Goal: Answer question/provide support: Share knowledge or assist other users

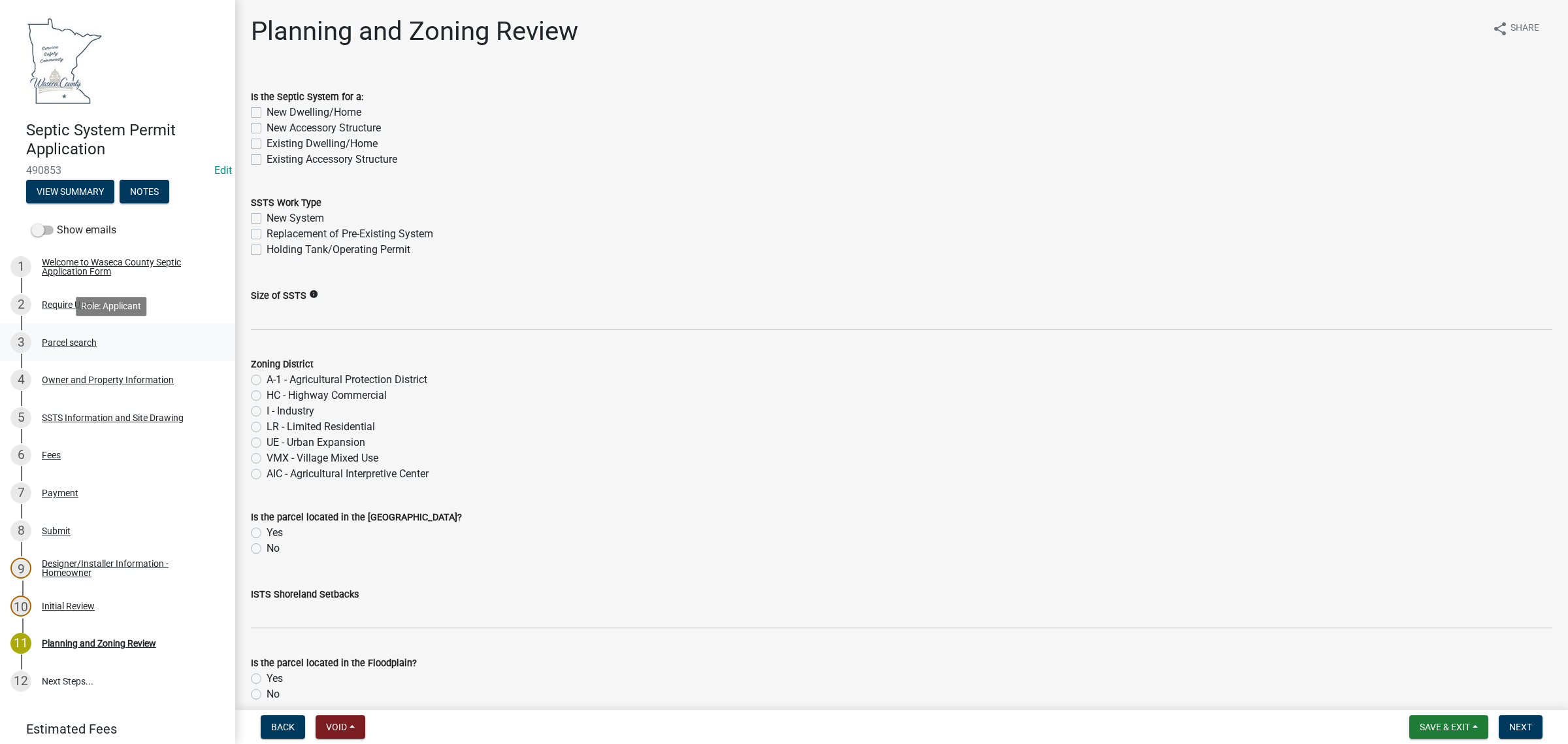
click at [65, 342] on div "Parcel search" at bounding box center [69, 343] width 55 height 10
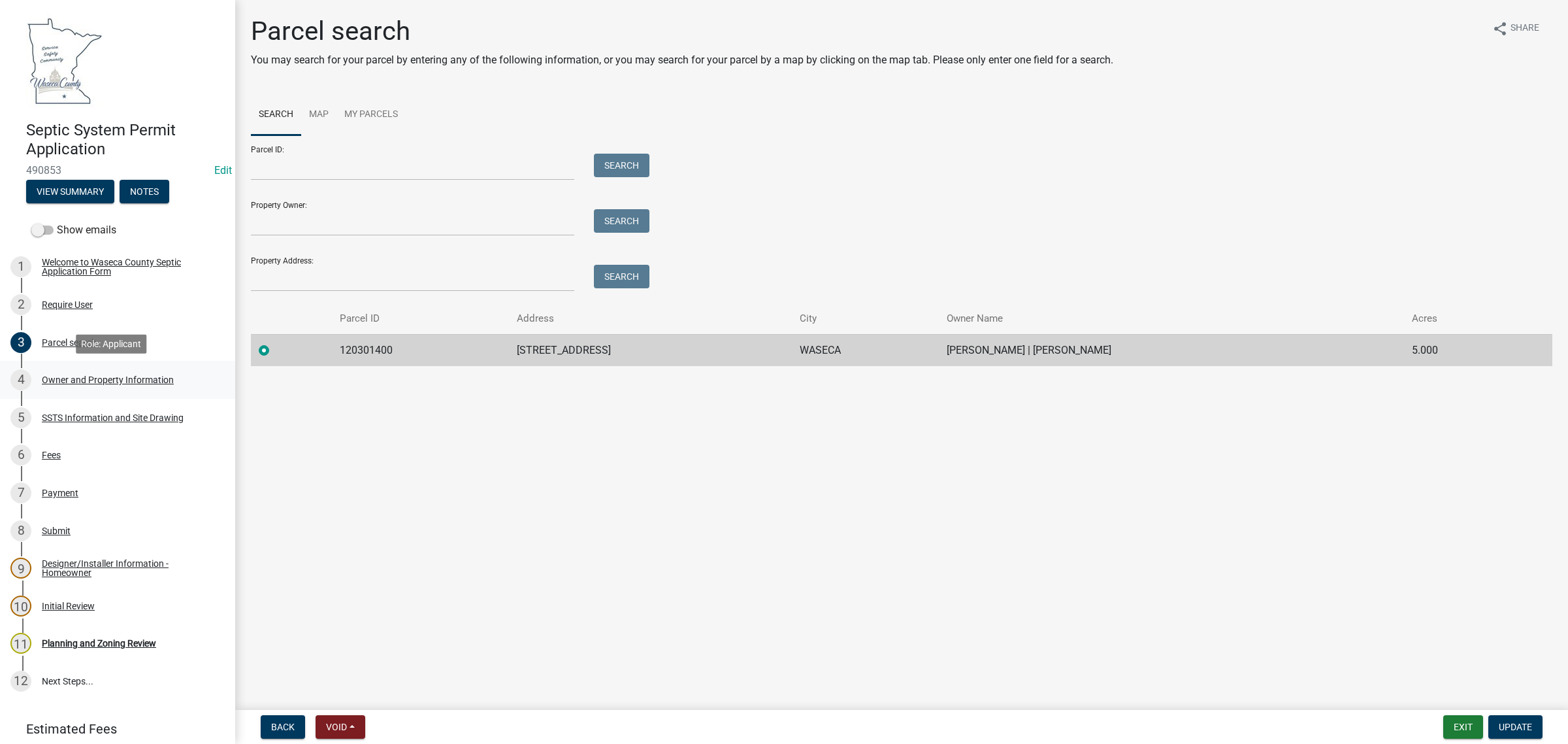
click at [75, 376] on div "Owner and Property Information" at bounding box center [108, 380] width 132 height 10
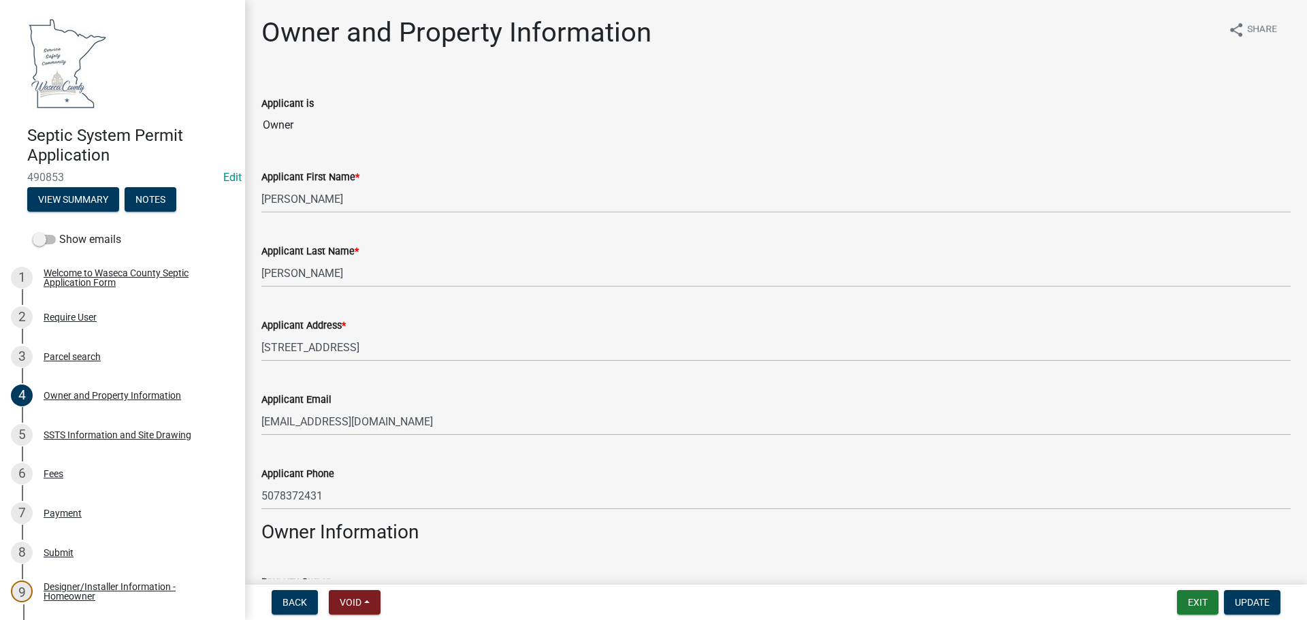
drag, startPoint x: 1475, startPoint y: 0, endPoint x: 545, endPoint y: 150, distance: 942.2
click at [545, 150] on div "Applicant First Name * Alec" at bounding box center [776, 181] width 1030 height 63
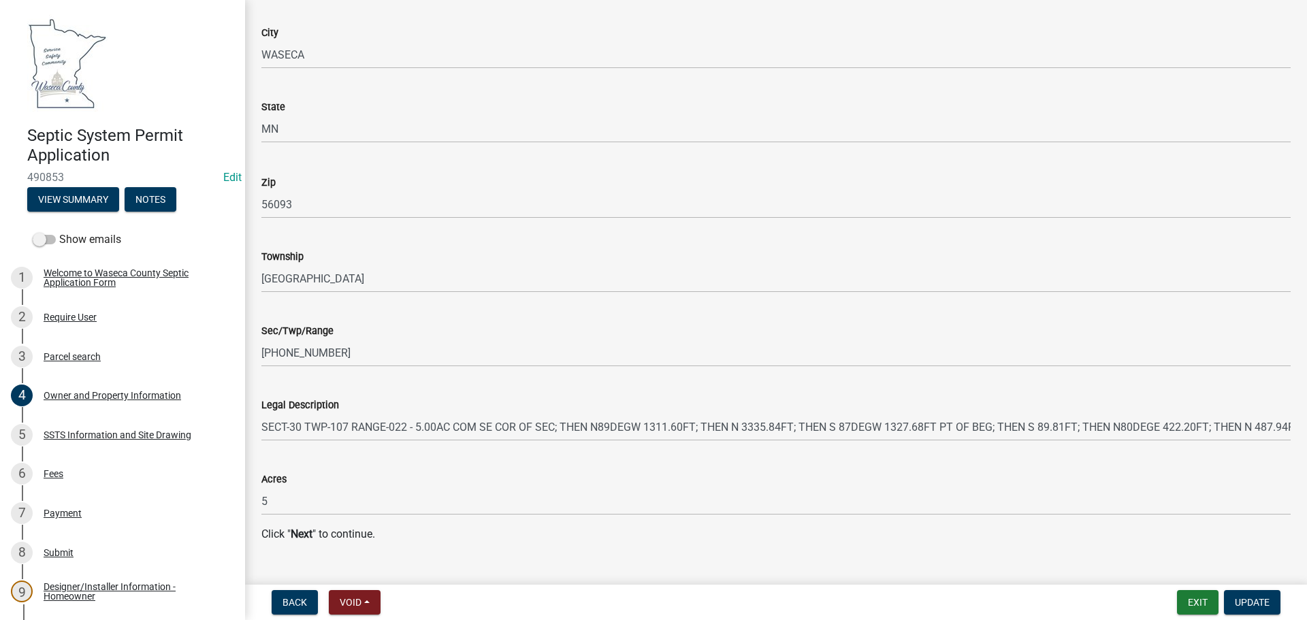
scroll to position [1356, 0]
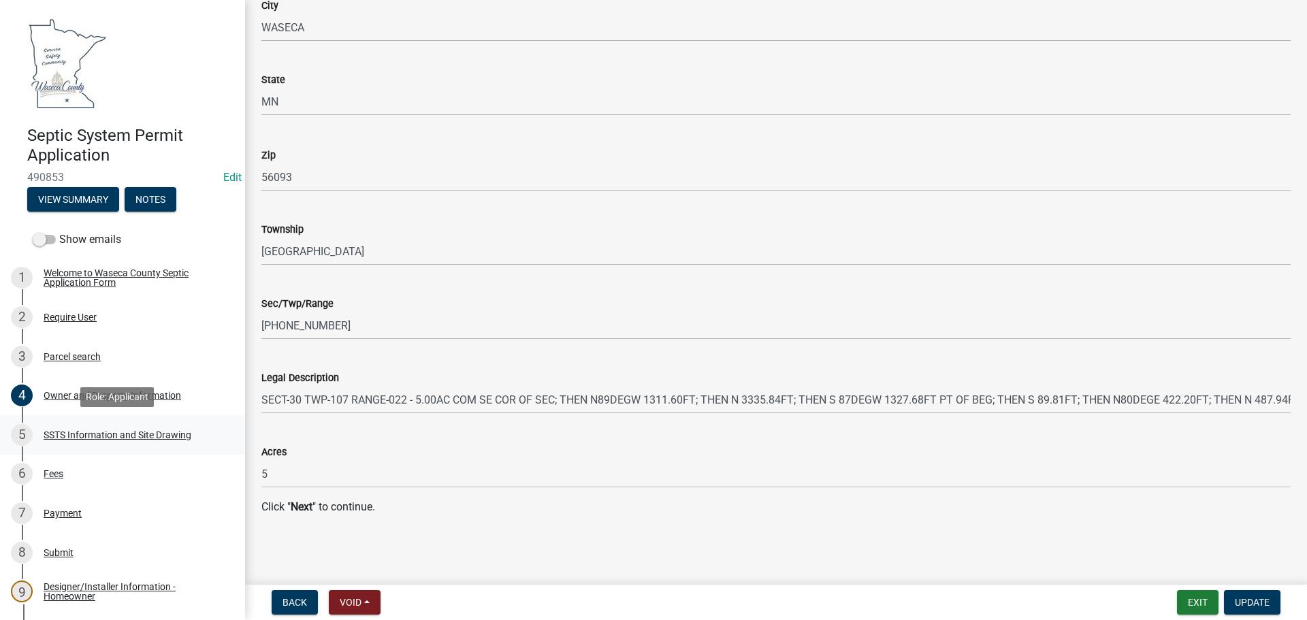
click at [129, 432] on div "SSTS Information and Site Drawing" at bounding box center [118, 435] width 148 height 10
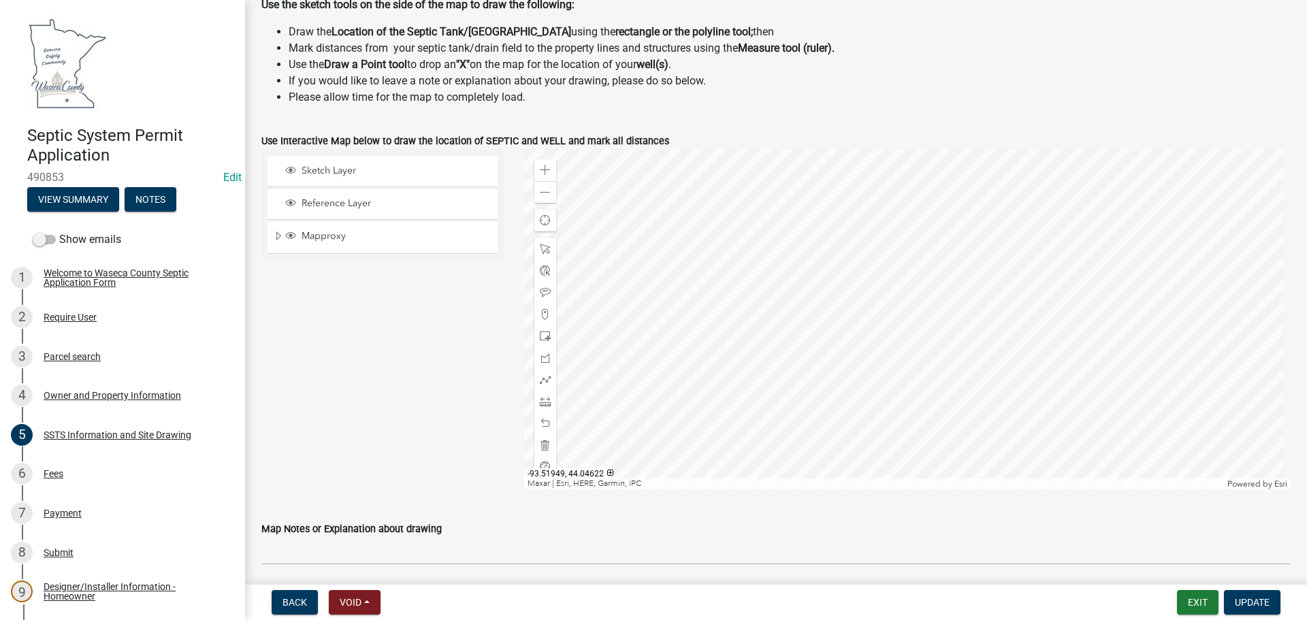
scroll to position [437, 0]
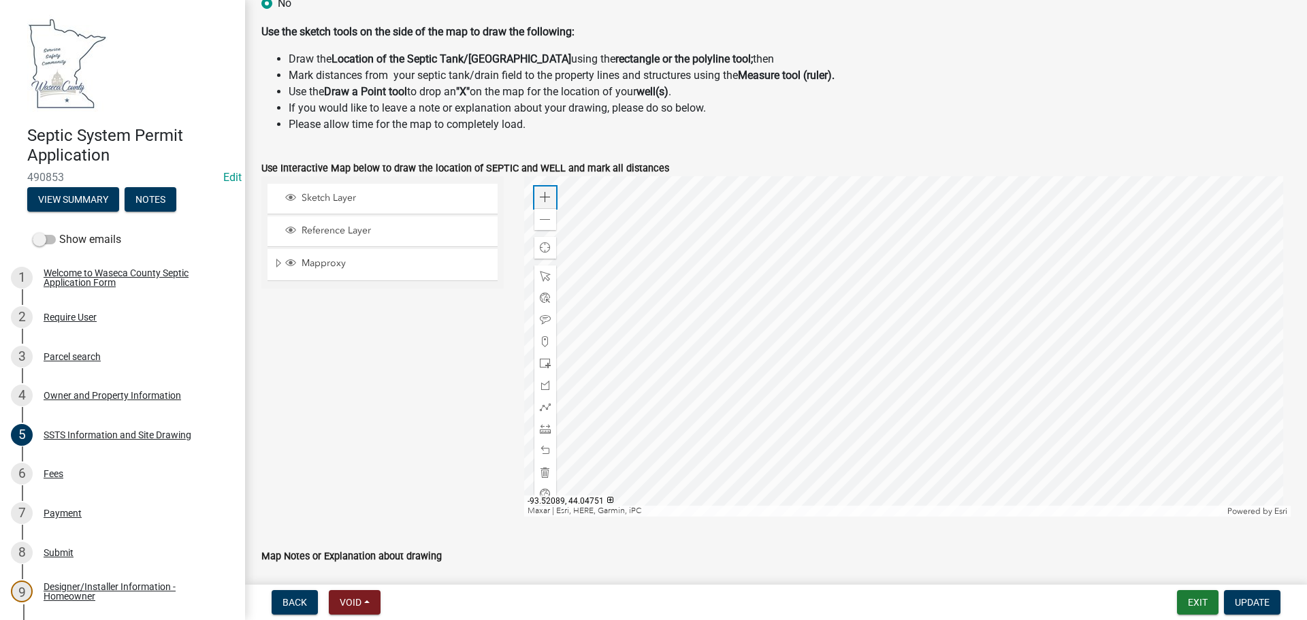
click at [540, 193] on span at bounding box center [545, 197] width 11 height 11
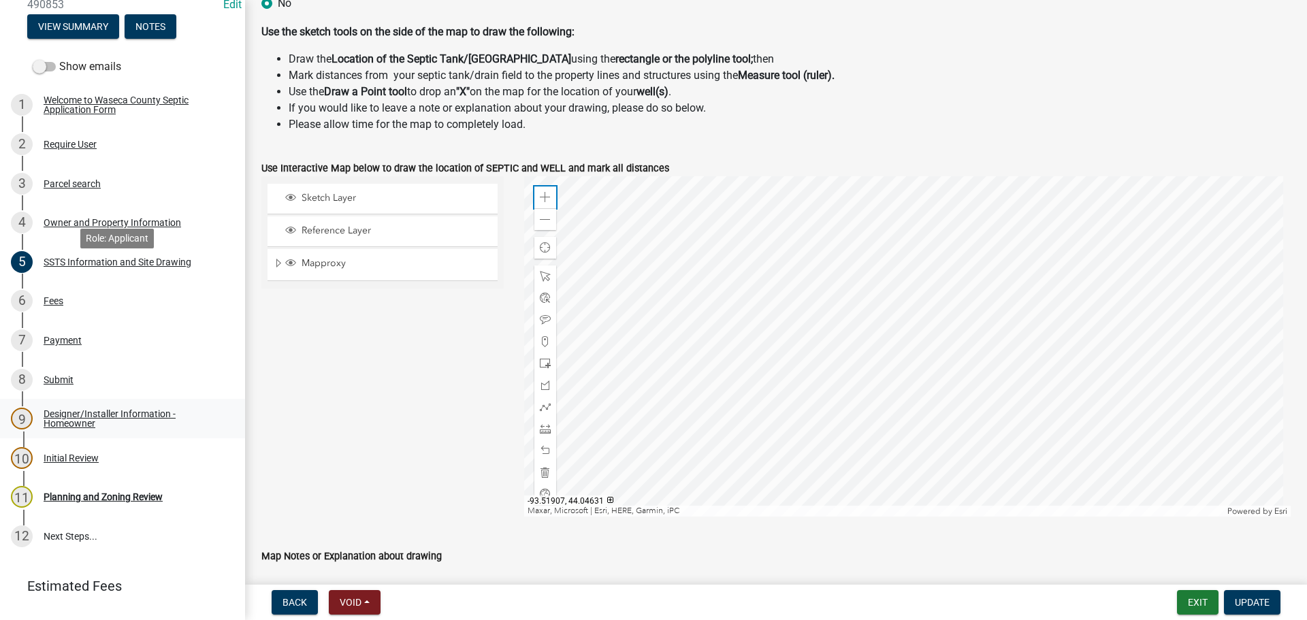
scroll to position [204, 0]
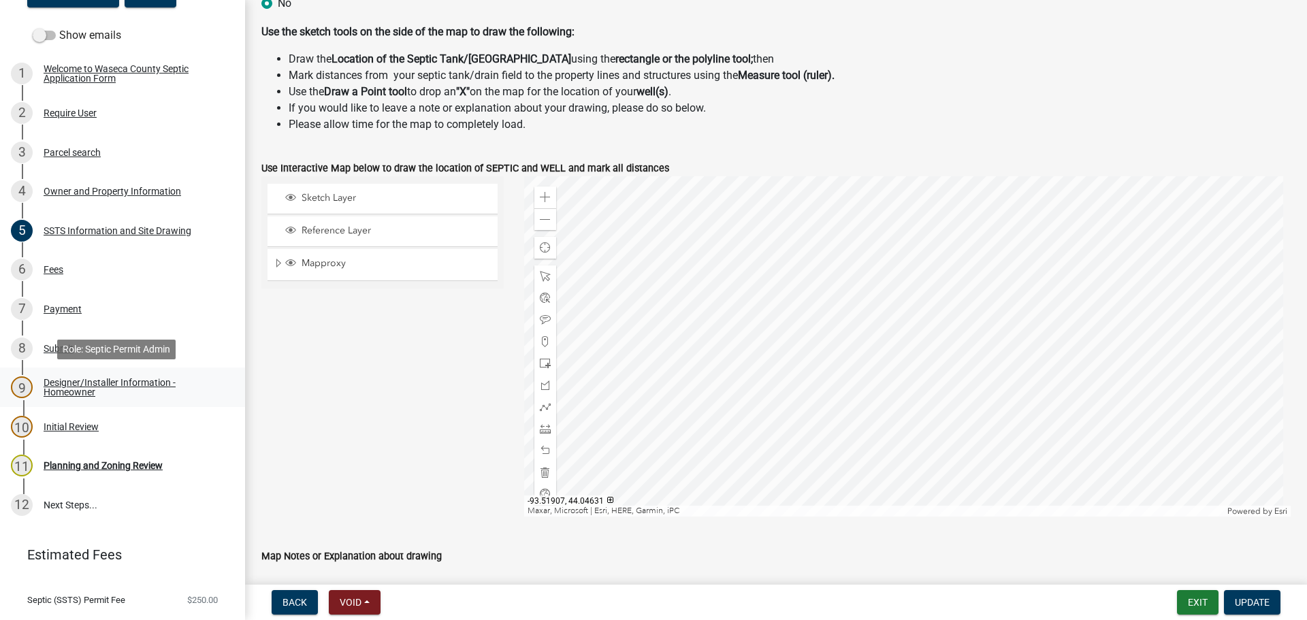
click at [57, 376] on link "9 Designer/Installer Information - Homeowner" at bounding box center [122, 387] width 245 height 39
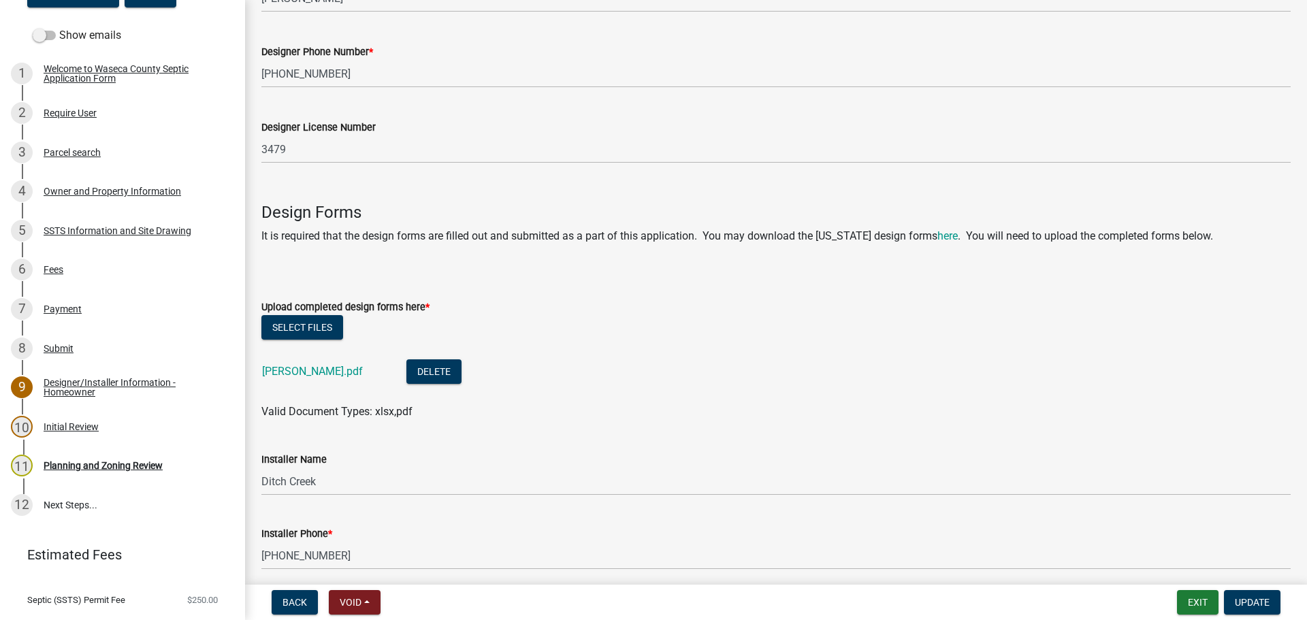
scroll to position [477, 0]
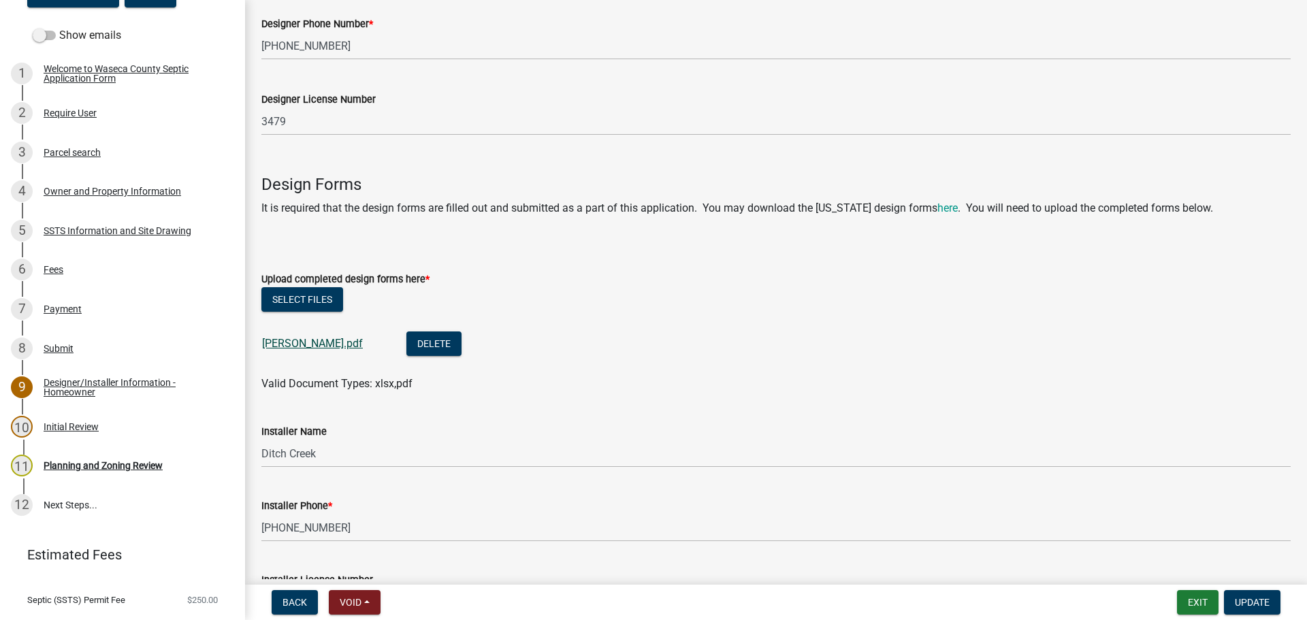
click at [280, 343] on link "Dwyer GP.pdf" at bounding box center [312, 343] width 101 height 13
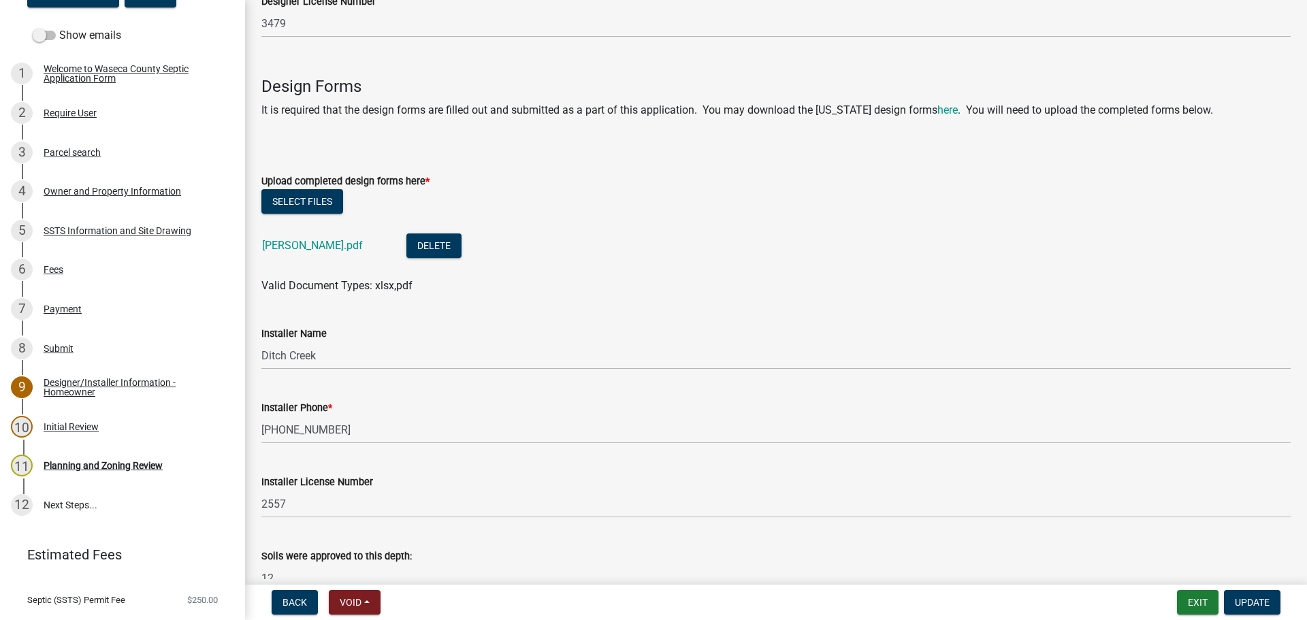
scroll to position [803, 0]
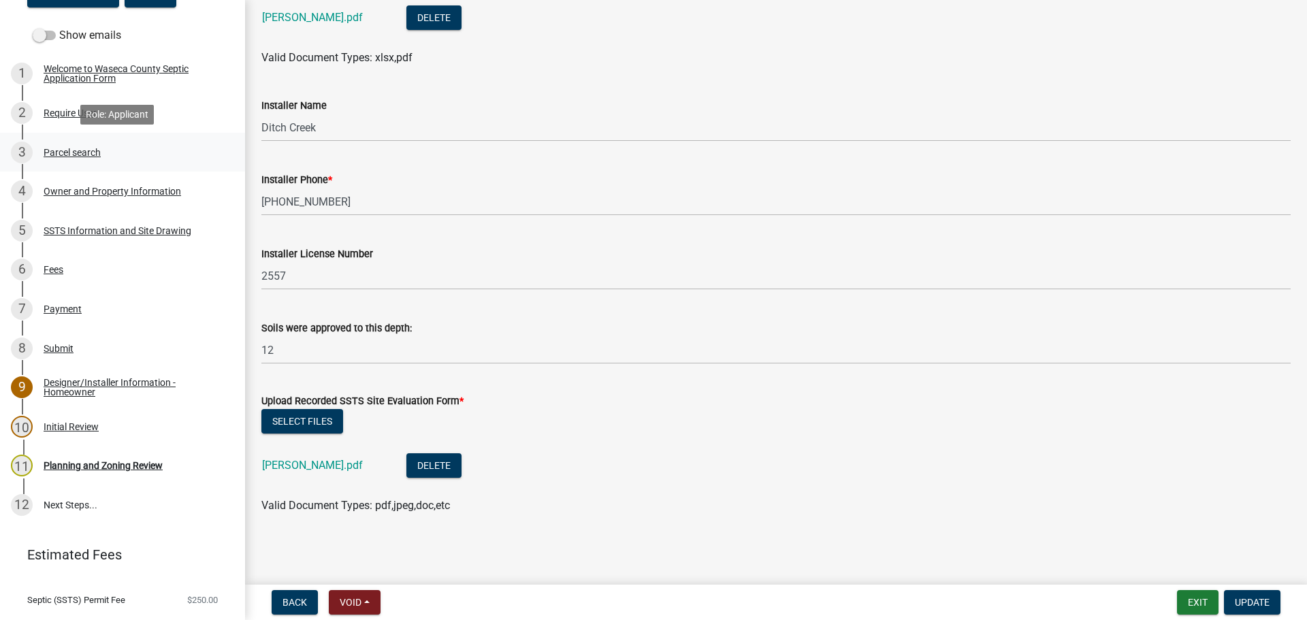
click at [78, 150] on div "Parcel search" at bounding box center [72, 153] width 57 height 10
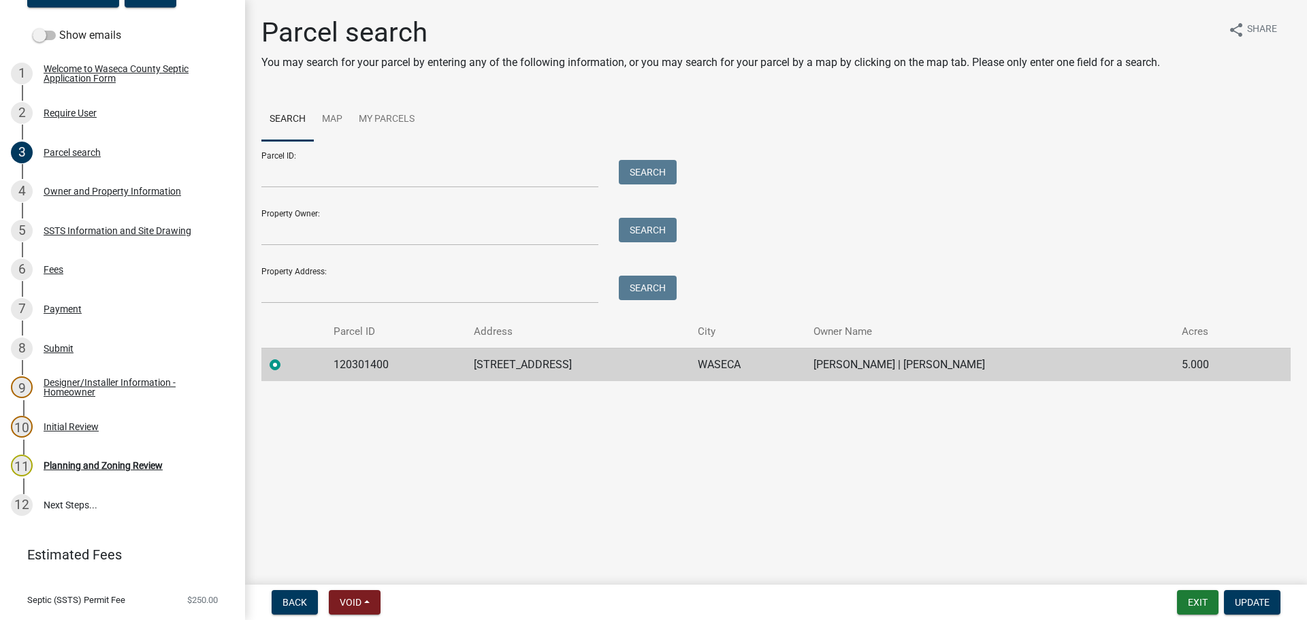
click at [362, 363] on td "120301400" at bounding box center [395, 364] width 140 height 33
copy td "120301400"
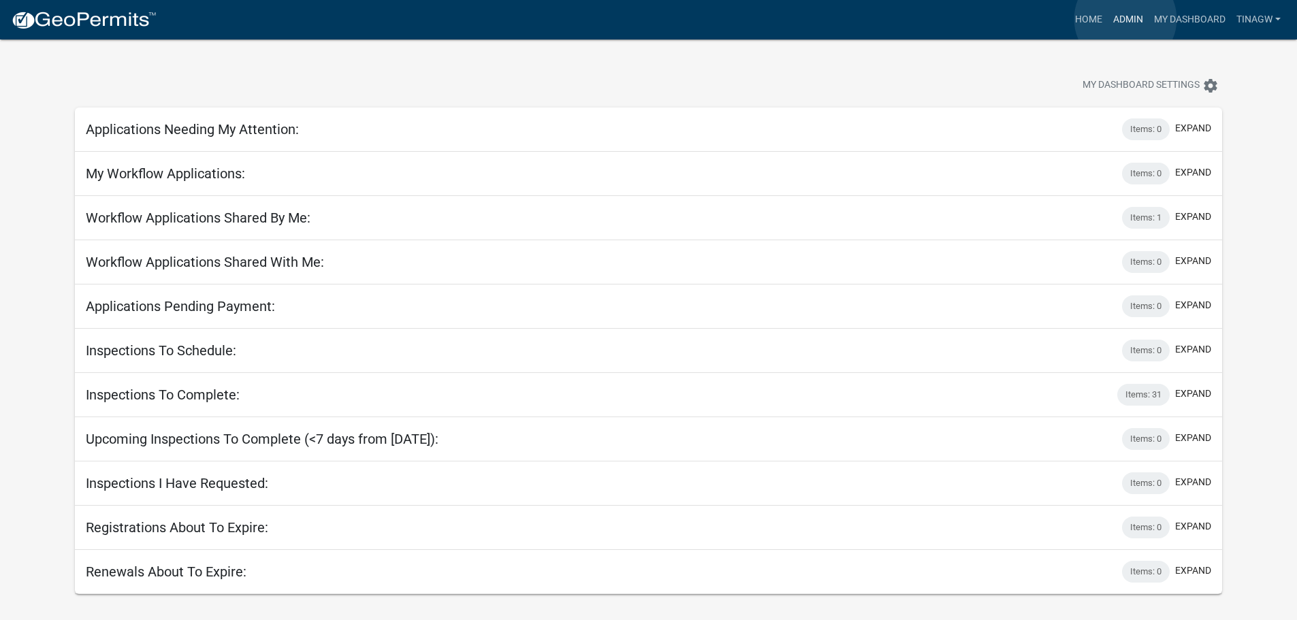
click at [1126, 19] on link "Admin" at bounding box center [1128, 20] width 41 height 26
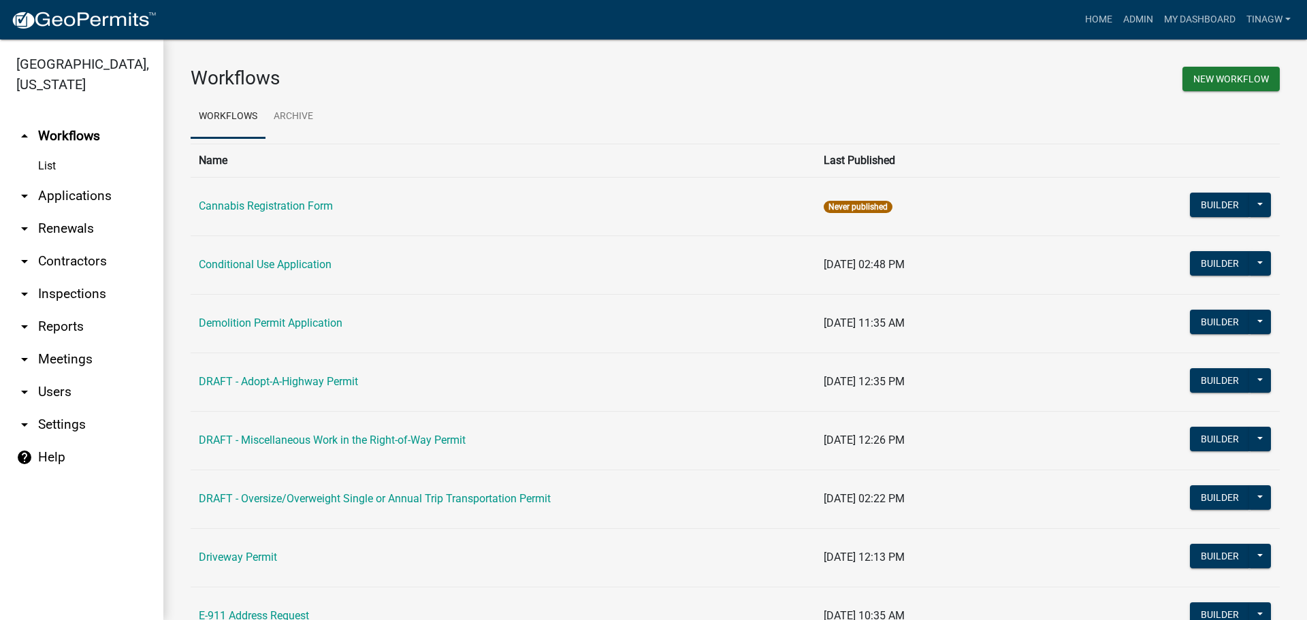
click at [56, 195] on link "arrow_drop_down Applications" at bounding box center [81, 196] width 163 height 33
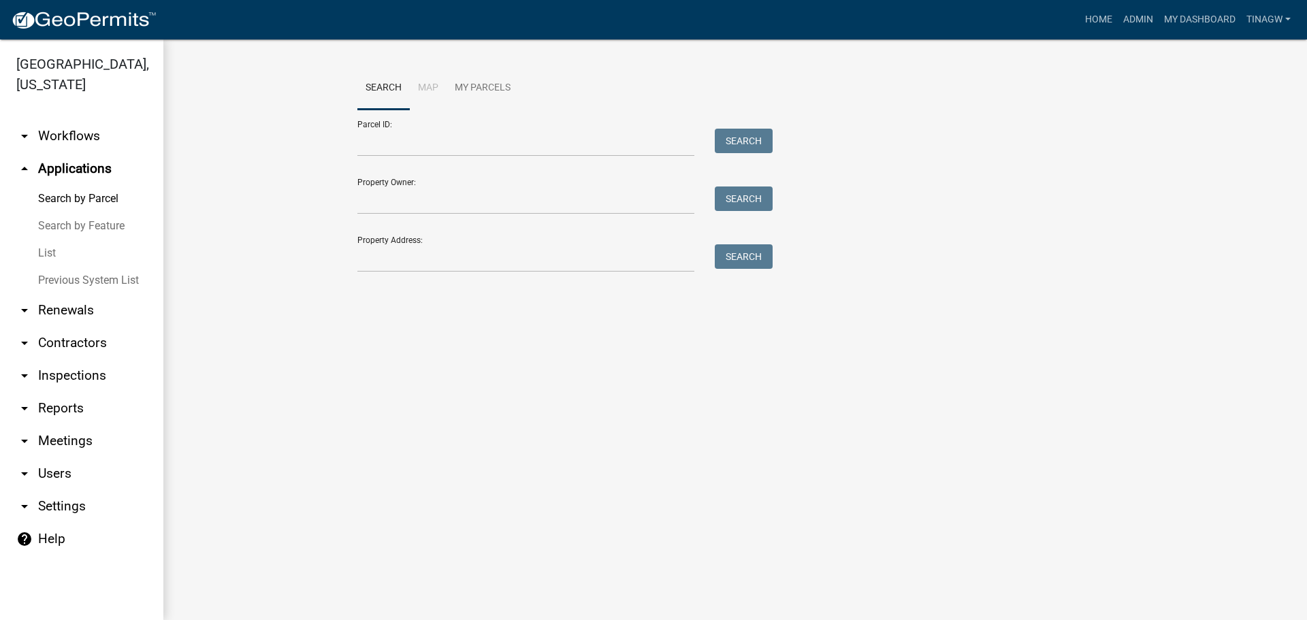
click at [47, 251] on link "List" at bounding box center [81, 253] width 163 height 27
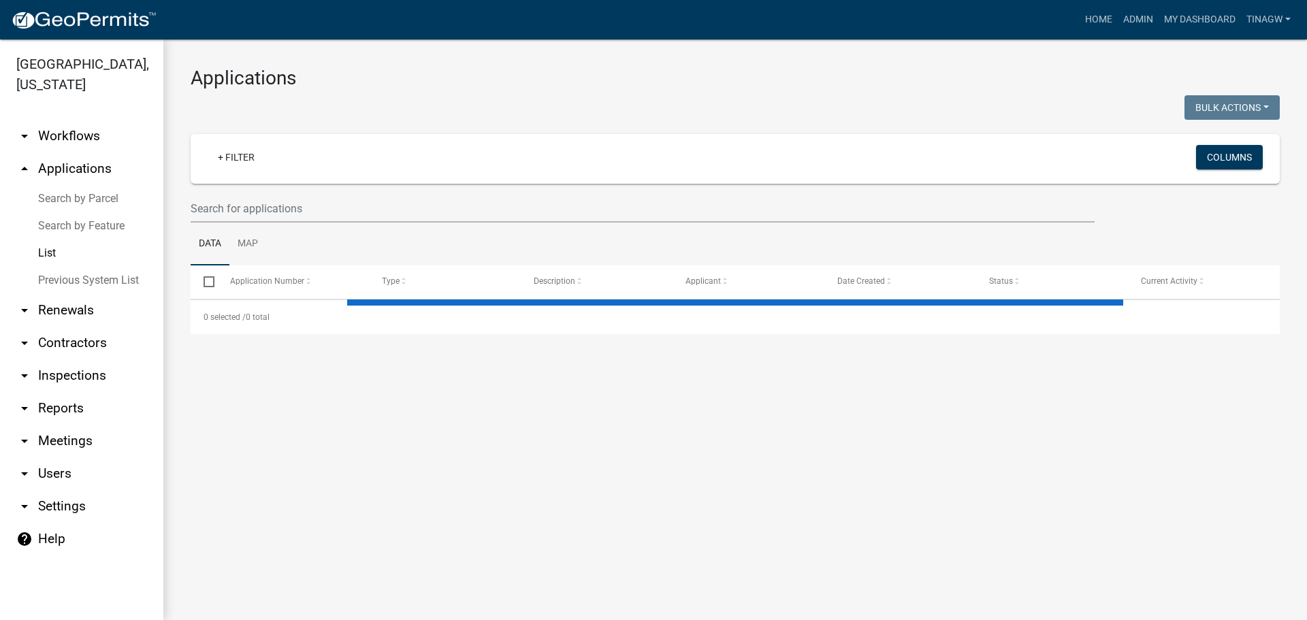
select select "1: 25"
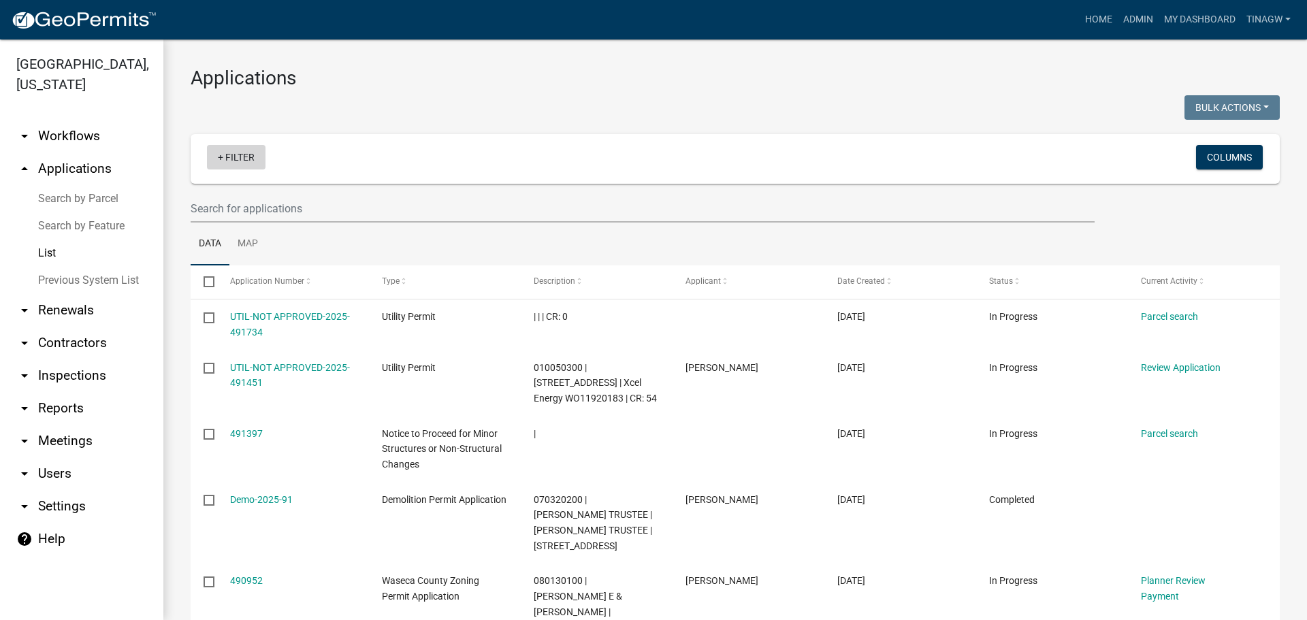
click at [230, 155] on link "+ Filter" at bounding box center [236, 157] width 59 height 25
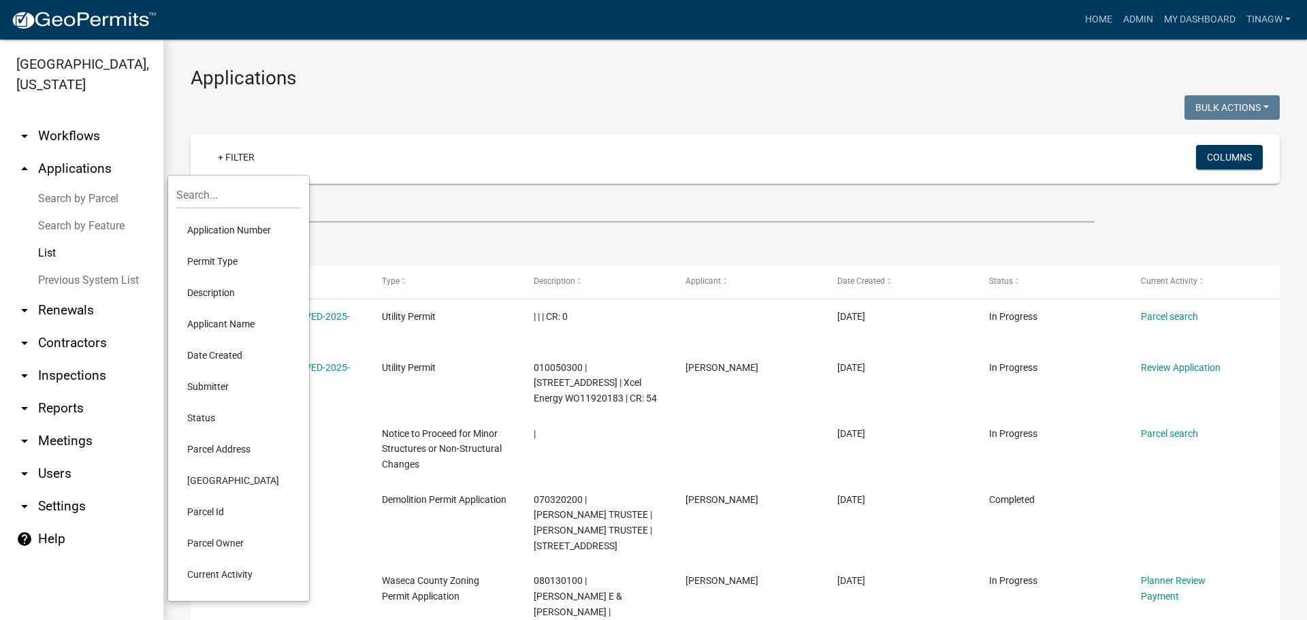
click at [207, 511] on li "Parcel Id" at bounding box center [238, 511] width 125 height 31
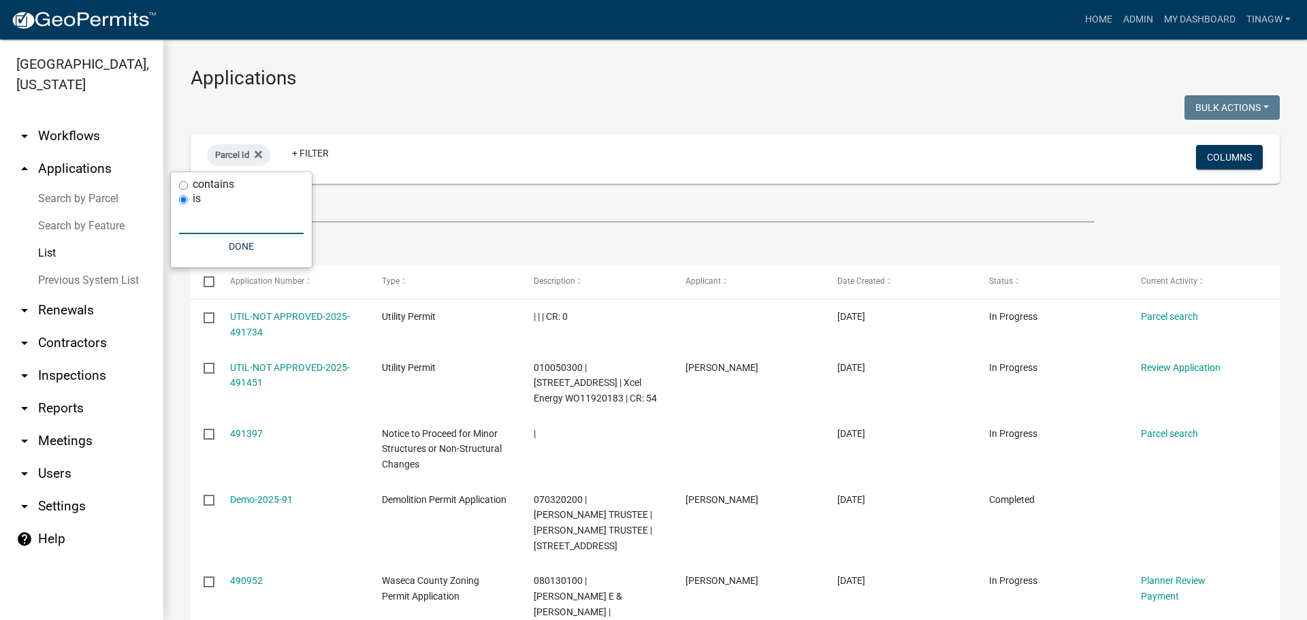
click at [220, 225] on input "text" at bounding box center [241, 220] width 125 height 28
paste input "120301400"
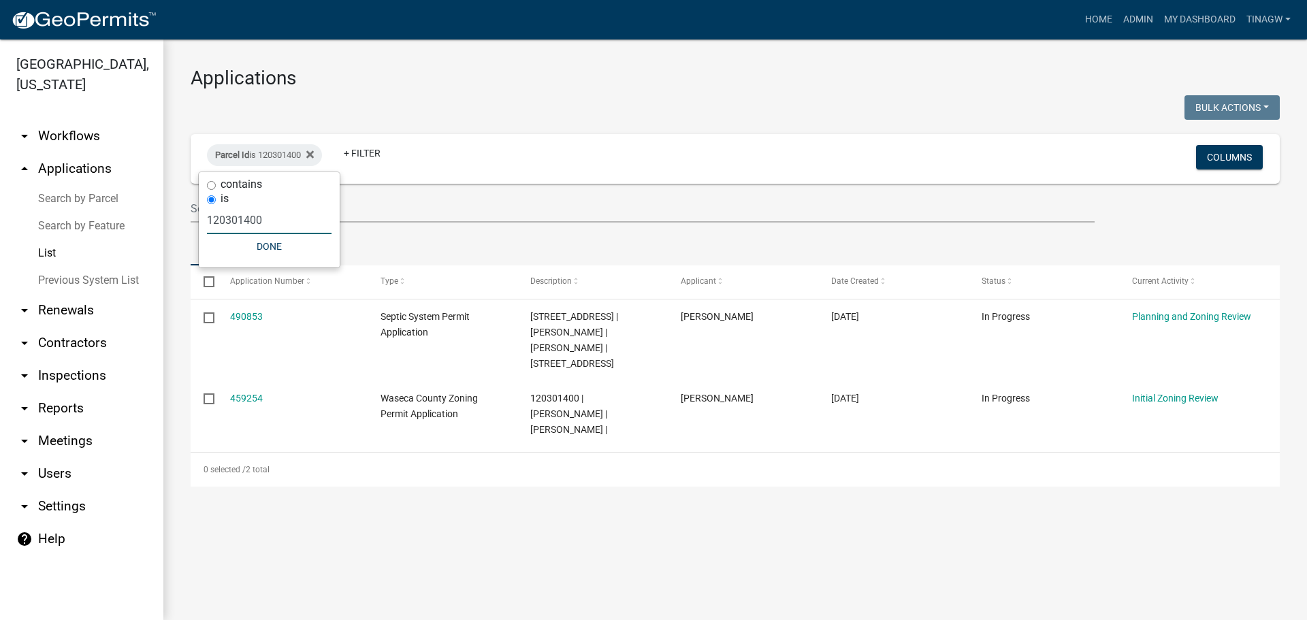
type input "120301400"
click at [558, 503] on main "Applications Bulk Actions Void Expire Lock Withdraw Parcel Id is 120301400 + Fi…" at bounding box center [735, 329] width 1144 height 581
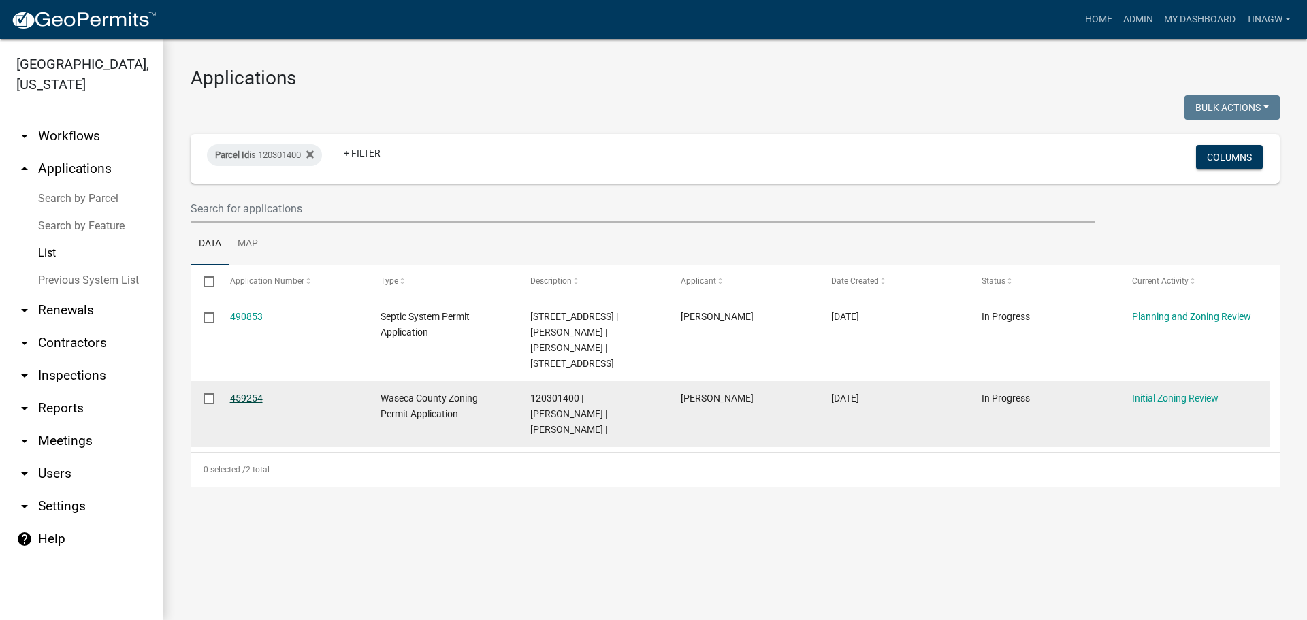
click at [249, 393] on link "459254" at bounding box center [246, 398] width 33 height 11
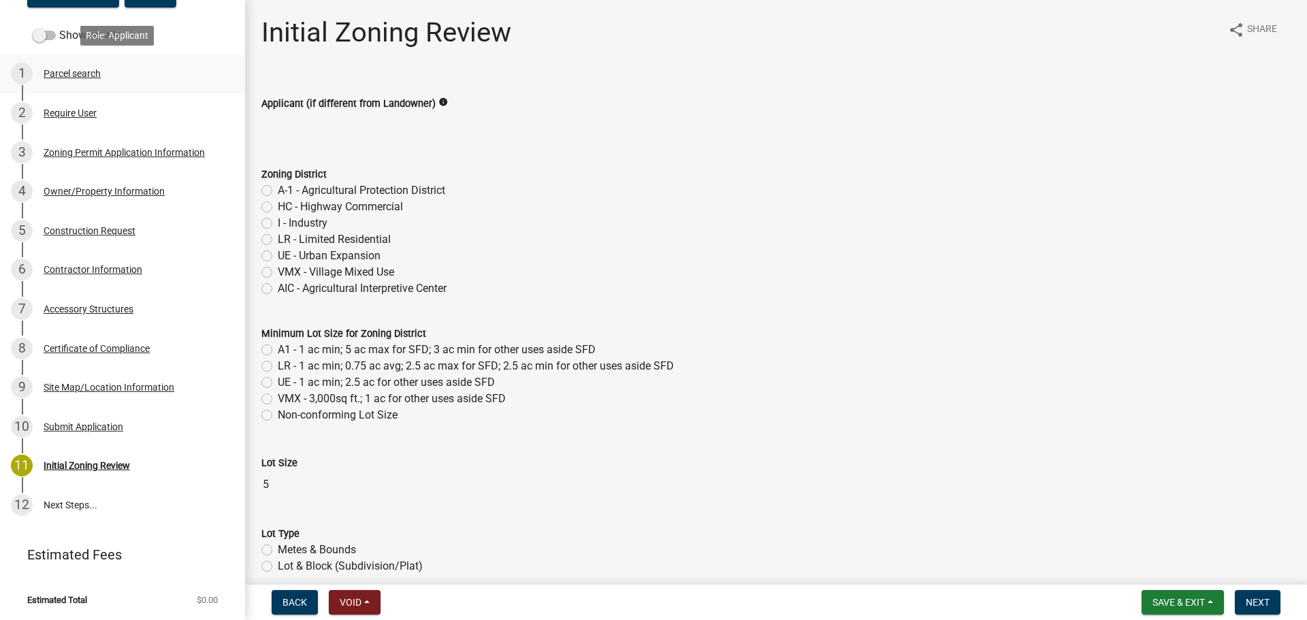
scroll to position [205, 0]
click at [97, 231] on div "Construction Request" at bounding box center [90, 230] width 92 height 10
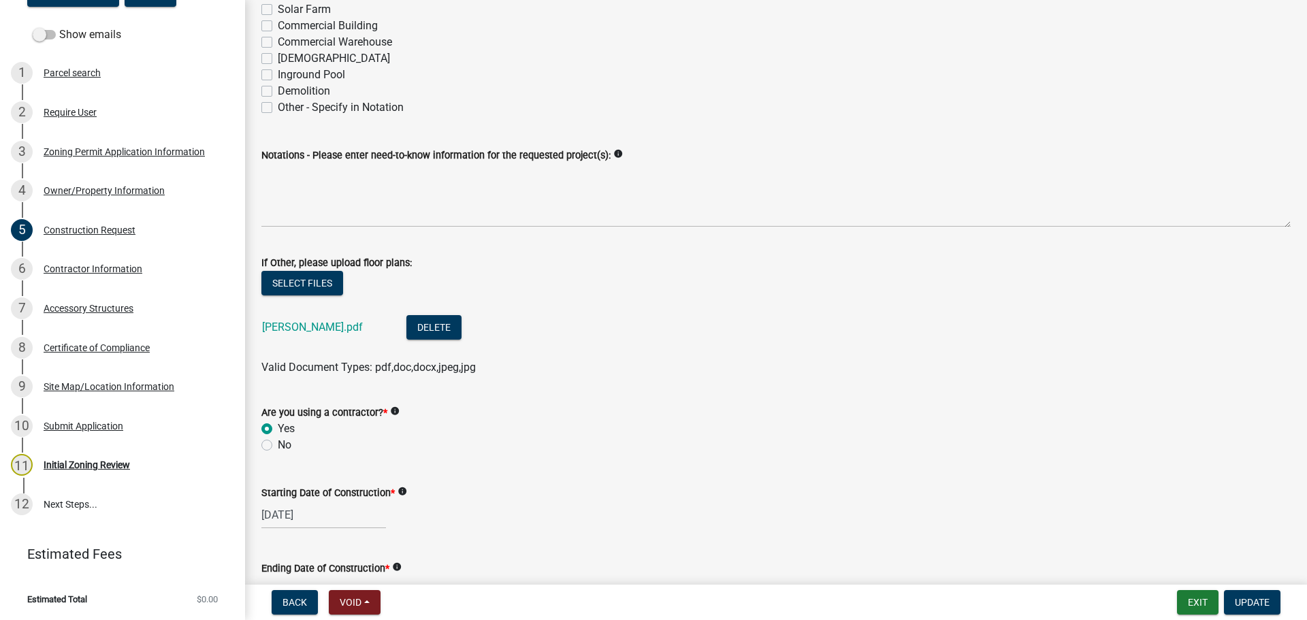
scroll to position [477, 0]
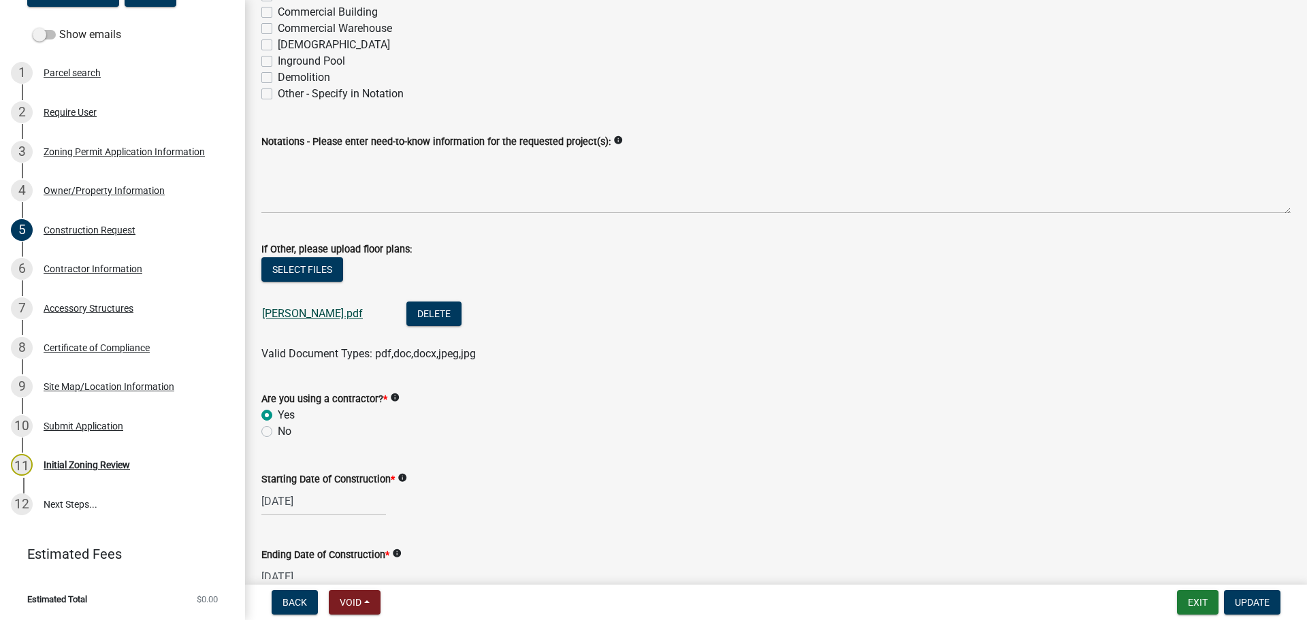
click at [298, 313] on link "[PERSON_NAME].pdf" at bounding box center [312, 313] width 101 height 13
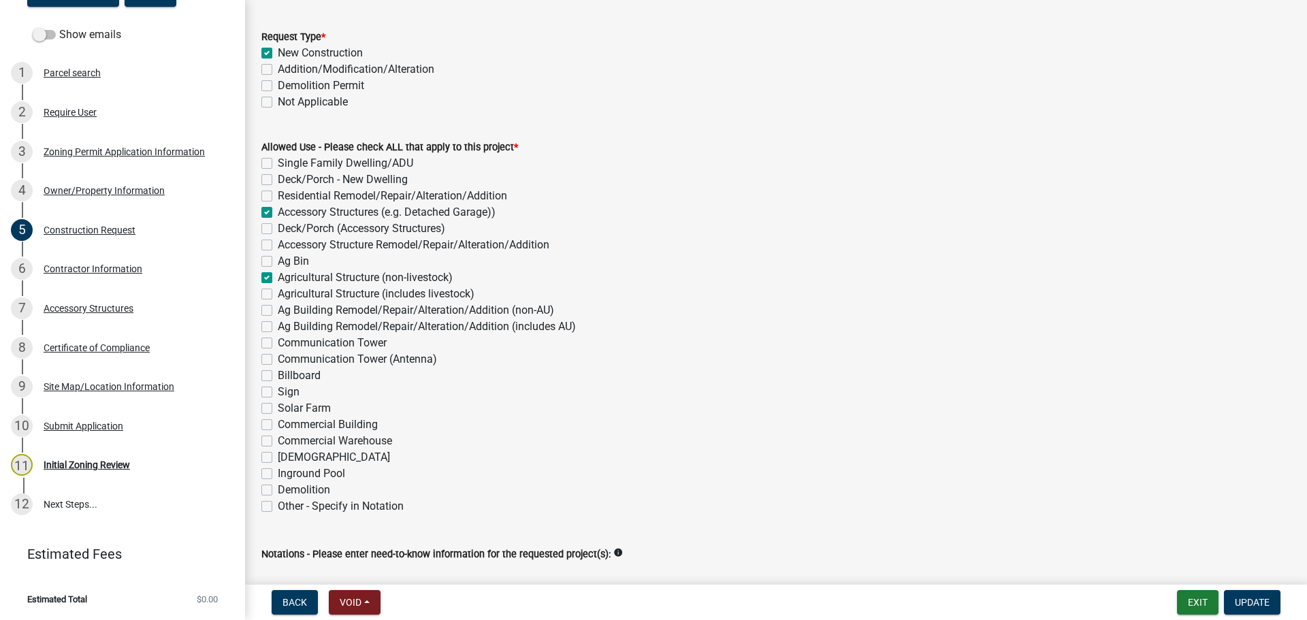
scroll to position [0, 0]
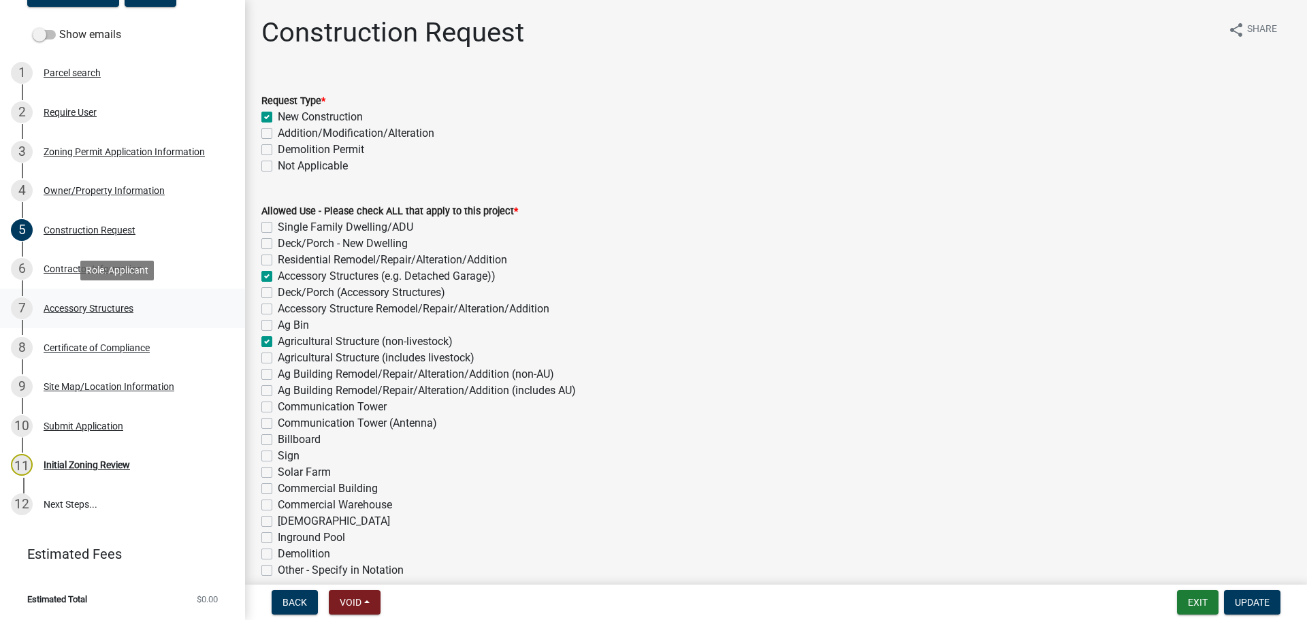
click at [66, 306] on div "Accessory Structures" at bounding box center [89, 309] width 90 height 10
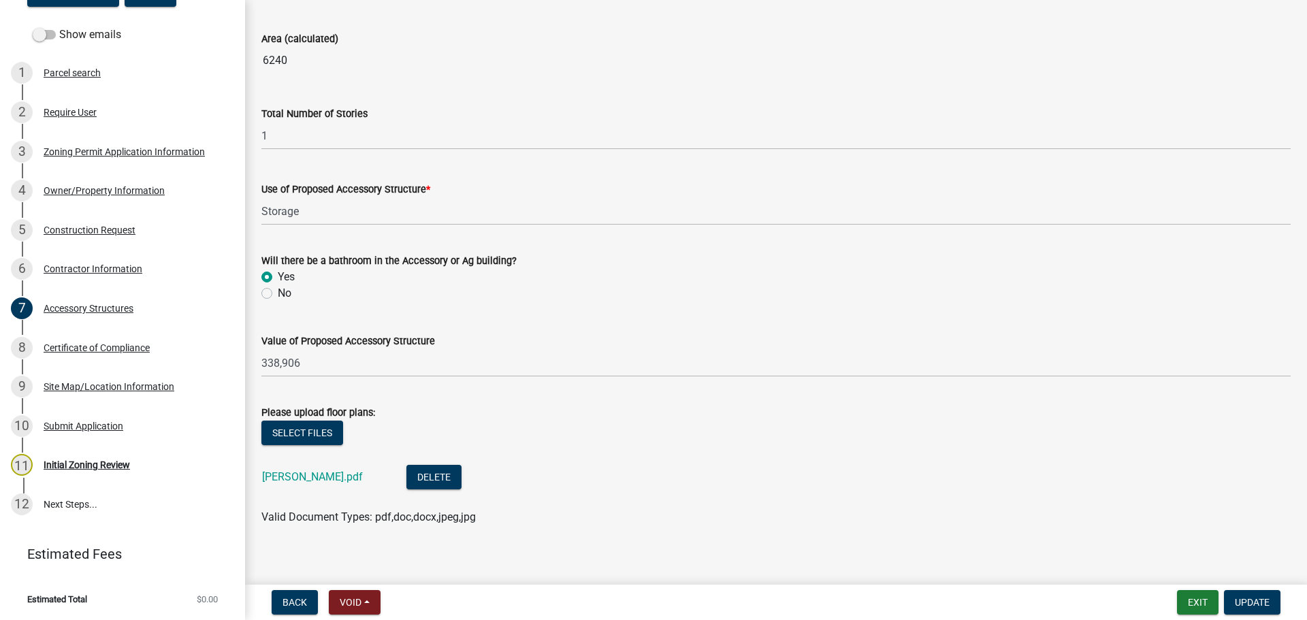
scroll to position [940, 0]
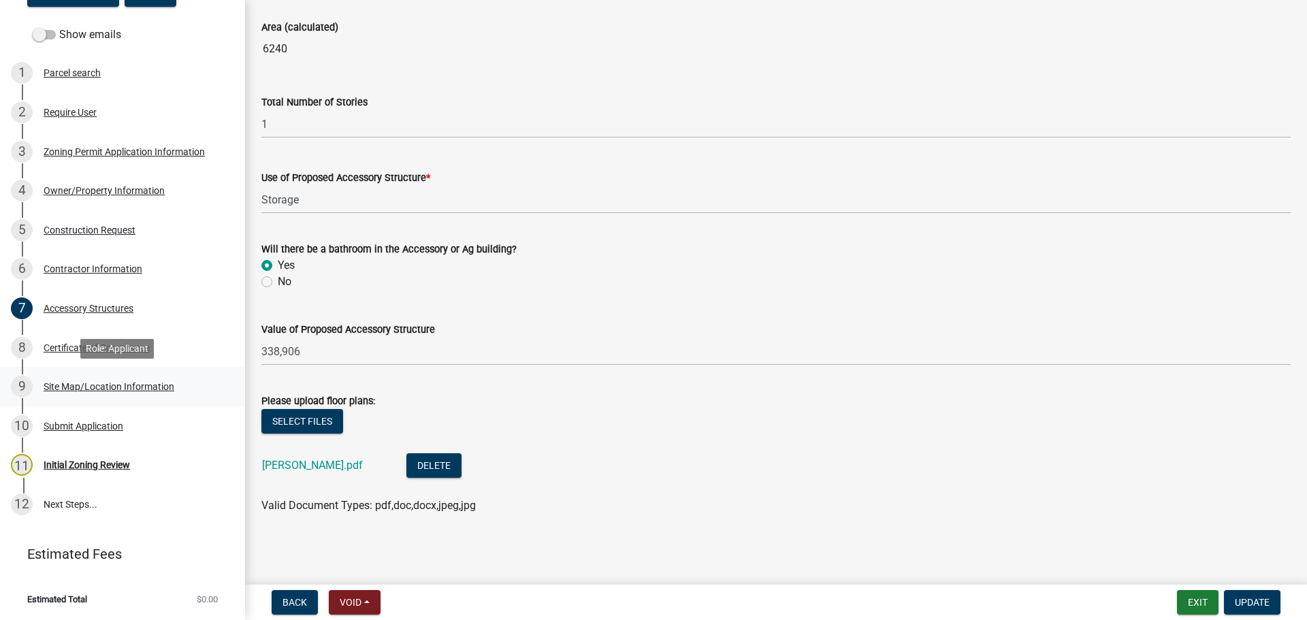
click at [97, 383] on div "Site Map/Location Information" at bounding box center [109, 387] width 131 height 10
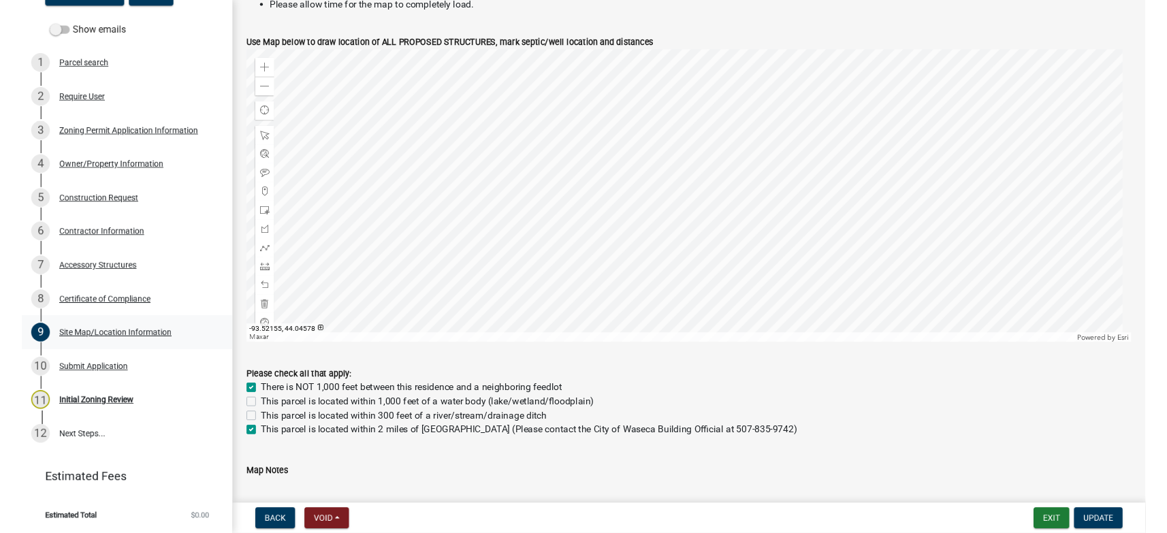
scroll to position [0, 0]
